Goal: Information Seeking & Learning: Learn about a topic

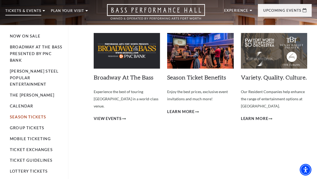
scroll to position [14, 0]
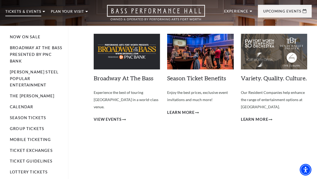
click at [35, 115] on li "Season Tickets" at bounding box center [36, 118] width 53 height 7
click at [35, 116] on link "Season Tickets" at bounding box center [28, 118] width 36 height 5
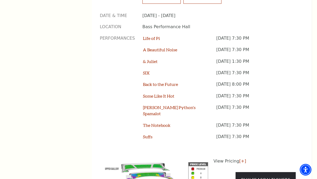
scroll to position [445, 0]
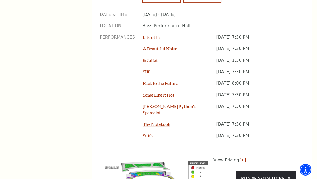
click at [165, 122] on link "The Notebook" at bounding box center [156, 124] width 27 height 5
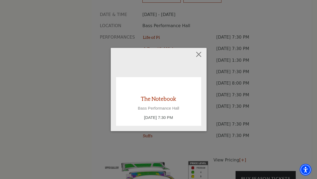
click at [165, 98] on link "The Notebook" at bounding box center [158, 98] width 35 height 7
click at [196, 52] on button "Close" at bounding box center [199, 54] width 10 height 10
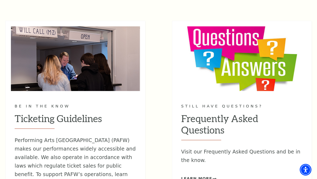
scroll to position [710, 0]
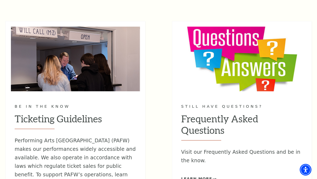
click at [196, 50] on img at bounding box center [242, 59] width 129 height 65
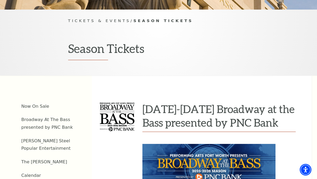
scroll to position [0, 0]
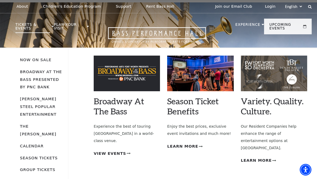
click at [21, 25] on p "Tickets & Events" at bounding box center [32, 28] width 35 height 10
click at [36, 61] on link "Now On Sale" at bounding box center [35, 60] width 31 height 5
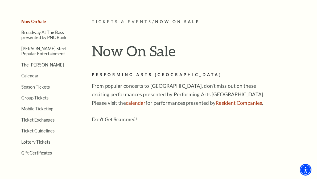
scroll to position [112, 0]
click at [53, 36] on link "Broadway At The Bass presented by PNC Bank" at bounding box center [43, 35] width 45 height 10
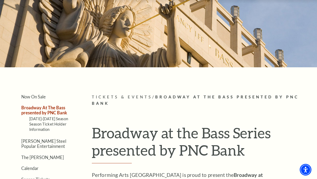
scroll to position [36, 0]
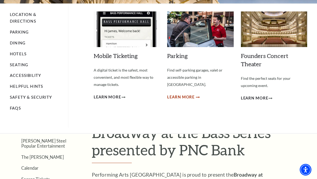
click at [193, 94] on span "Learn More" at bounding box center [180, 97] width 27 height 7
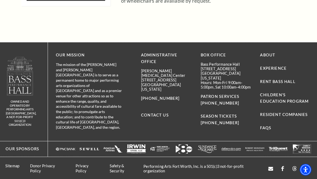
scroll to position [583, 0]
